Goal: Information Seeking & Learning: Learn about a topic

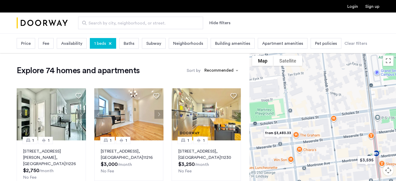
click at [277, 134] on img "from $3,483.33" at bounding box center [278, 133] width 36 height 16
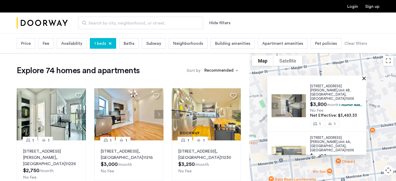
click at [366, 78] on button "Close" at bounding box center [365, 78] width 4 height 4
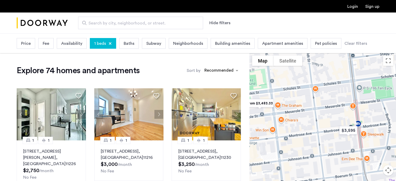
drag, startPoint x: 354, startPoint y: 132, endPoint x: 296, endPoint y: 90, distance: 71.3
click at [296, 90] on div at bounding box center [323, 127] width 147 height 148
click at [344, 129] on img "$3,595" at bounding box center [348, 130] width 26 height 16
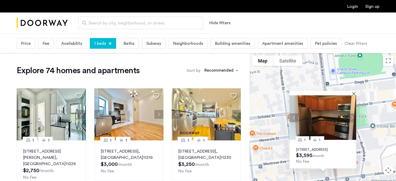
click at [353, 113] on button "Next apartment" at bounding box center [351, 117] width 9 height 9
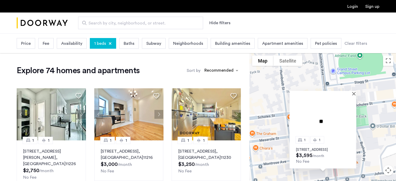
click at [353, 112] on img at bounding box center [323, 117] width 67 height 45
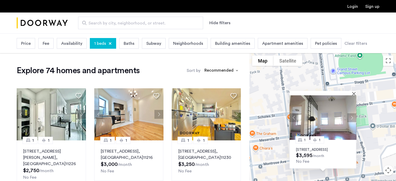
click at [353, 113] on button "Next apartment" at bounding box center [351, 117] width 9 height 9
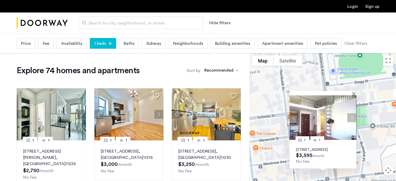
click at [353, 113] on button "Next apartment" at bounding box center [351, 117] width 9 height 9
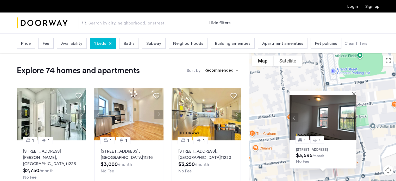
click at [353, 113] on button "Next apartment" at bounding box center [351, 117] width 9 height 9
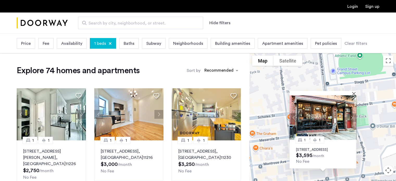
click at [353, 113] on button "Next apartment" at bounding box center [351, 117] width 9 height 9
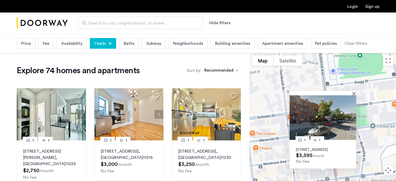
click at [353, 113] on button "Next apartment" at bounding box center [351, 117] width 9 height 9
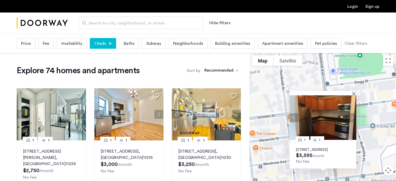
click at [352, 91] on div at bounding box center [321, 93] width 63 height 4
click at [353, 92] on button "Close" at bounding box center [355, 94] width 4 height 4
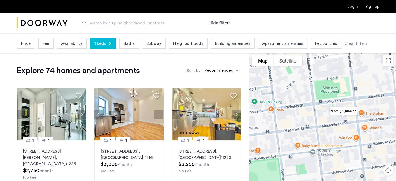
drag, startPoint x: 287, startPoint y: 99, endPoint x: 396, endPoint y: 80, distance: 110.9
click at [396, 80] on div at bounding box center [323, 127] width 147 height 148
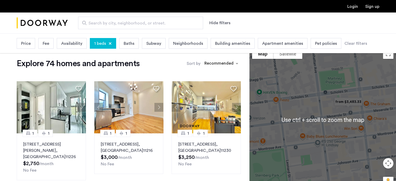
scroll to position [9, 0]
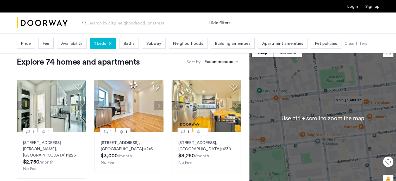
click at [388, 161] on button "Map camera controls" at bounding box center [388, 162] width 10 height 10
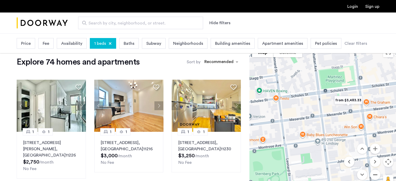
click at [376, 172] on button "Zoom out" at bounding box center [375, 175] width 10 height 10
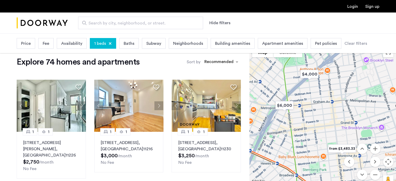
drag, startPoint x: 309, startPoint y: 104, endPoint x: 319, endPoint y: 137, distance: 34.2
click at [319, 137] on div at bounding box center [323, 118] width 147 height 148
click at [305, 81] on img "$4,000" at bounding box center [309, 75] width 26 height 16
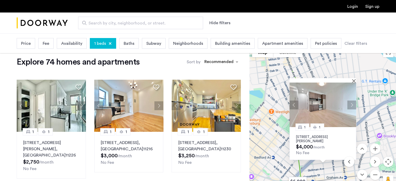
click at [352, 104] on button "Next apartment" at bounding box center [351, 104] width 9 height 9
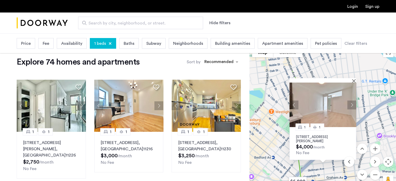
click at [352, 104] on button "Next apartment" at bounding box center [351, 104] width 9 height 9
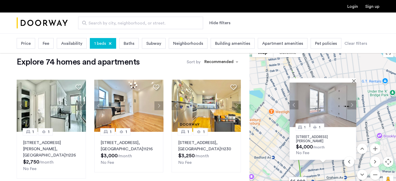
click at [352, 104] on button "Next apartment" at bounding box center [351, 104] width 9 height 9
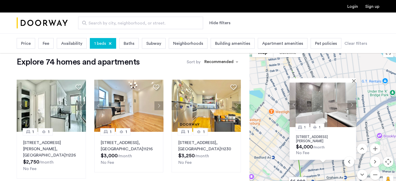
click at [352, 104] on button "Next apartment" at bounding box center [351, 104] width 9 height 9
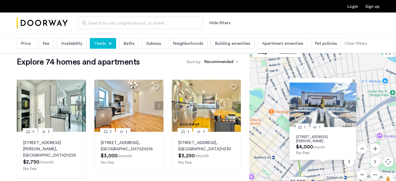
click at [352, 104] on button "Next apartment" at bounding box center [351, 104] width 9 height 9
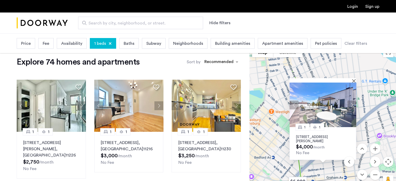
click at [352, 104] on button "Next apartment" at bounding box center [351, 104] width 9 height 9
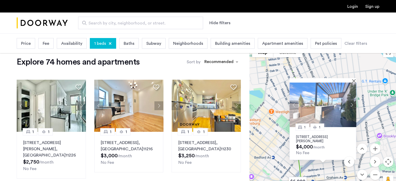
click at [352, 104] on button "Next apartment" at bounding box center [351, 104] width 9 height 9
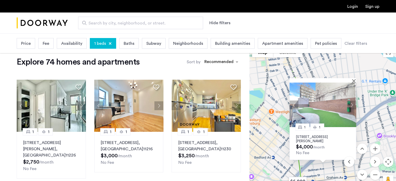
click at [352, 104] on button "Next apartment" at bounding box center [351, 104] width 9 height 9
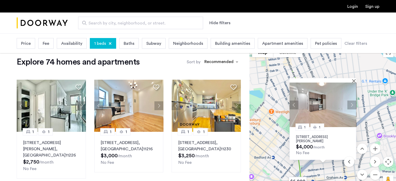
click at [352, 104] on button "Next apartment" at bounding box center [351, 104] width 9 height 9
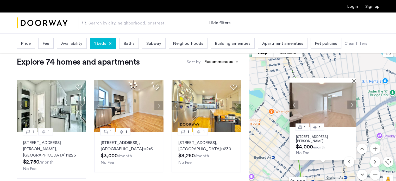
click at [358, 97] on div "1 1 [STREET_ADDRESS][PERSON_NAME] $4,000 /month No Fee" at bounding box center [323, 118] width 147 height 148
click at [352, 81] on div at bounding box center [321, 80] width 63 height 4
click at [355, 82] on button "Close" at bounding box center [355, 81] width 4 height 4
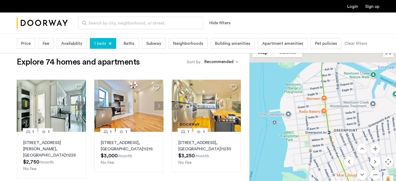
drag, startPoint x: 319, startPoint y: 82, endPoint x: 366, endPoint y: 181, distance: 110.0
click at [366, 172] on html "Login Sign up Search by city, neighborhood, or street. Hide filters Price Fee A…" at bounding box center [198, 81] width 396 height 181
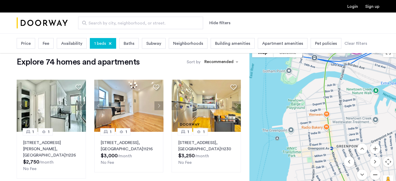
click at [377, 172] on button "Zoom out" at bounding box center [375, 175] width 10 height 10
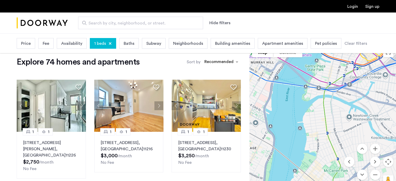
drag, startPoint x: 323, startPoint y: 131, endPoint x: 322, endPoint y: 113, distance: 17.7
click at [323, 113] on div at bounding box center [323, 118] width 147 height 148
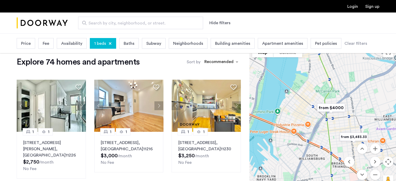
drag, startPoint x: 346, startPoint y: 131, endPoint x: 282, endPoint y: 121, distance: 64.9
click at [282, 121] on div at bounding box center [323, 118] width 147 height 148
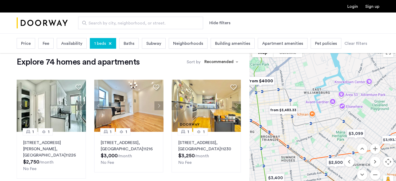
drag, startPoint x: 330, startPoint y: 134, endPoint x: 306, endPoint y: 108, distance: 35.2
click at [306, 108] on div at bounding box center [323, 118] width 147 height 148
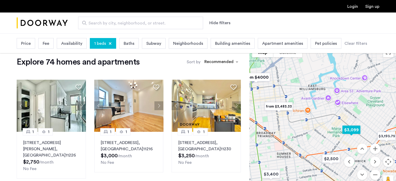
click at [350, 131] on img "$3,099" at bounding box center [351, 130] width 26 height 16
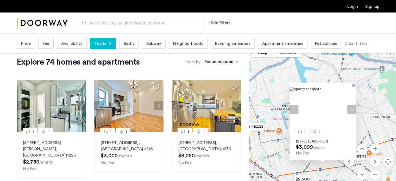
click at [348, 105] on button "Next apartment" at bounding box center [351, 109] width 9 height 9
click at [314, 139] on p "[STREET_ADDRESS]" at bounding box center [323, 141] width 54 height 4
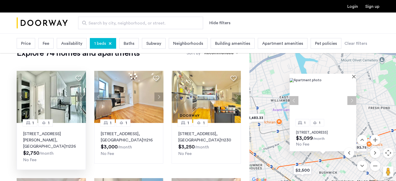
scroll to position [35, 0]
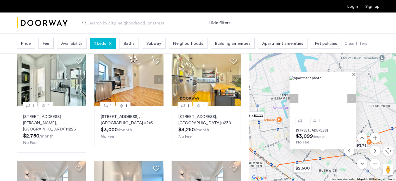
click at [257, 104] on div "1 1 [STREET_ADDRESS] $3,099 /month No Fee" at bounding box center [323, 107] width 147 height 148
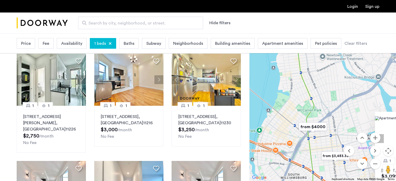
drag, startPoint x: 269, startPoint y: 79, endPoint x: 373, endPoint y: 113, distance: 110.0
click at [377, 116] on div "1 1 [STREET_ADDRESS] $3,099 /month No Fee" at bounding box center [323, 107] width 147 height 148
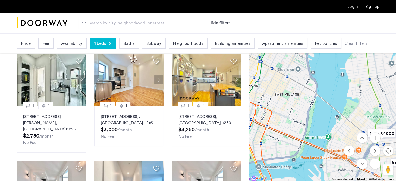
drag, startPoint x: 303, startPoint y: 97, endPoint x: 348, endPoint y: 102, distance: 45.4
click at [348, 102] on div "1 1 [STREET_ADDRESS] $3,099 /month No Fee" at bounding box center [323, 107] width 147 height 148
drag, startPoint x: 280, startPoint y: 86, endPoint x: 294, endPoint y: 104, distance: 22.7
click at [294, 104] on div "1 1 [STREET_ADDRESS] $3,099 /month No Fee" at bounding box center [323, 107] width 147 height 148
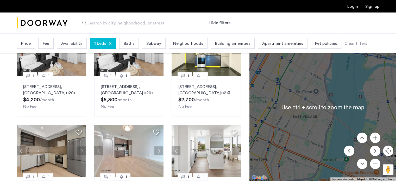
scroll to position [287, 0]
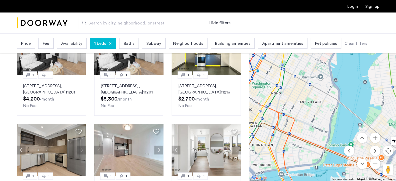
drag, startPoint x: 272, startPoint y: 119, endPoint x: 282, endPoint y: 94, distance: 27.6
click at [282, 94] on div "1 1 [STREET_ADDRESS] $3,099 /month No Fee" at bounding box center [323, 107] width 147 height 148
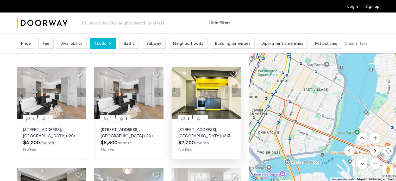
scroll to position [243, 0]
click at [240, 88] on button "Next apartment" at bounding box center [236, 92] width 9 height 9
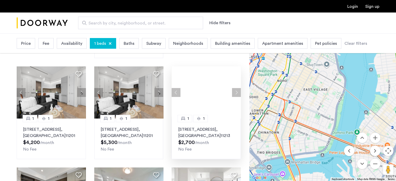
click at [240, 88] on button "Next apartment" at bounding box center [236, 92] width 9 height 9
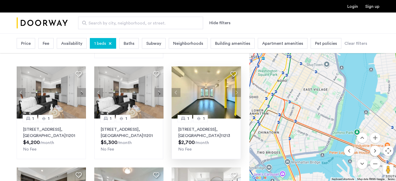
click at [240, 88] on button "Next apartment" at bounding box center [236, 92] width 9 height 9
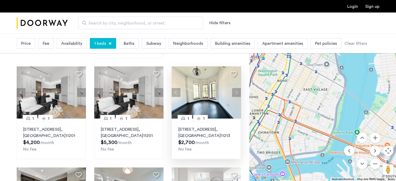
click at [240, 88] on button "Next apartment" at bounding box center [236, 92] width 9 height 9
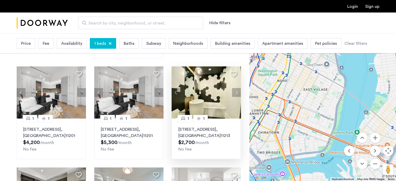
click at [197, 131] on span ", [GEOGRAPHIC_DATA]" at bounding box center [199, 132] width 42 height 10
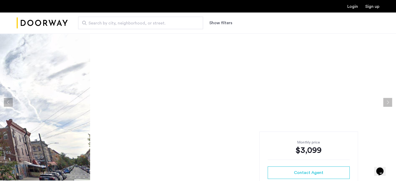
scroll to position [9, 0]
click at [388, 105] on button "Next apartment" at bounding box center [387, 102] width 9 height 9
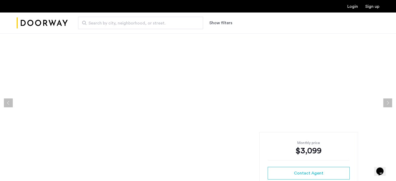
click at [388, 105] on button "Next apartment" at bounding box center [387, 102] width 9 height 9
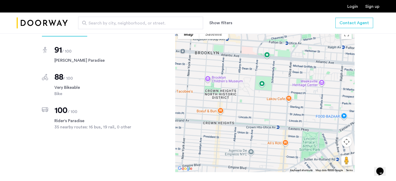
scroll to position [469, 0]
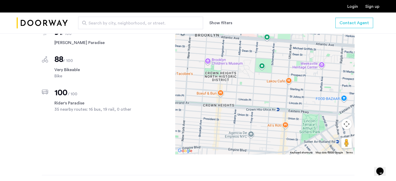
click at [346, 129] on button "Map camera controls" at bounding box center [346, 124] width 10 height 10
click at [338, 142] on button "Zoom out" at bounding box center [333, 137] width 10 height 10
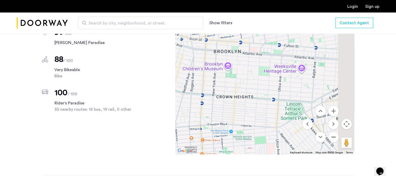
click at [338, 142] on button "Zoom out" at bounding box center [333, 137] width 10 height 10
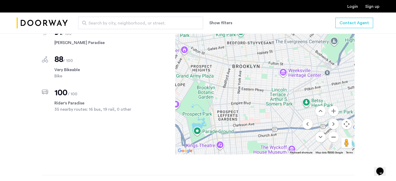
click at [338, 142] on button "Zoom out" at bounding box center [333, 137] width 10 height 10
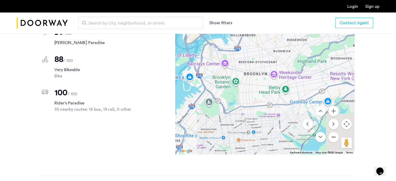
click at [338, 142] on button "Zoom out" at bounding box center [333, 137] width 10 height 10
